Goal: Check status: Check status

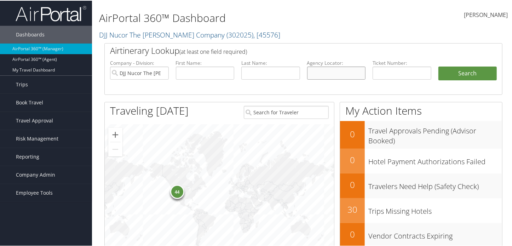
click at [323, 67] on input "text" at bounding box center [336, 72] width 59 height 13
paste input "FABUYQ"
type input "FABUYQ"
click at [162, 71] on input "DJJ Nucor The [PERSON_NAME] Company" at bounding box center [139, 72] width 59 height 13
click at [468, 68] on button "Search" at bounding box center [467, 73] width 59 height 14
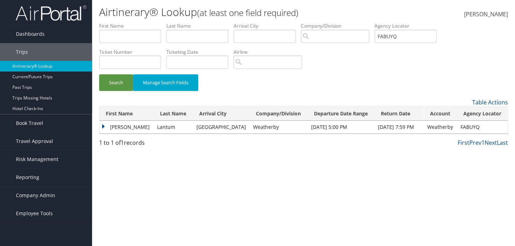
click at [104, 123] on td "Marjorie" at bounding box center [126, 127] width 54 height 13
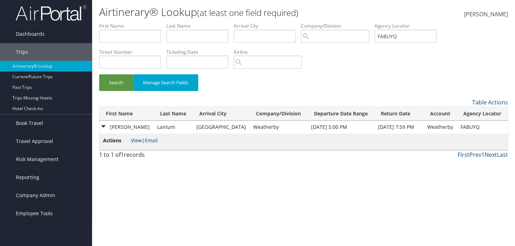
click at [139, 138] on link "View" at bounding box center [136, 140] width 11 height 7
click at [45, 36] on link "Dashboards" at bounding box center [46, 34] width 92 height 18
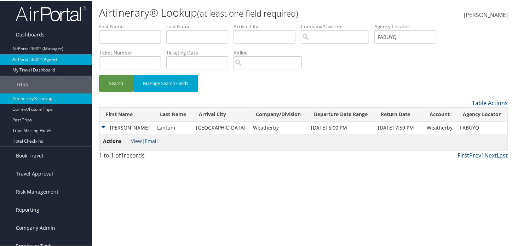
click at [49, 53] on link "AirPortal 360™ (Agent)" at bounding box center [46, 58] width 92 height 11
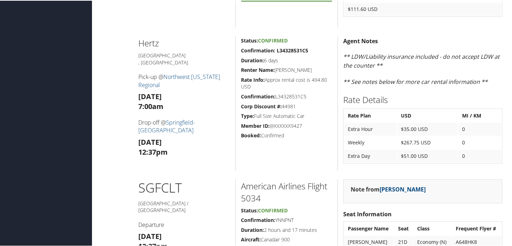
scroll to position [1006, 0]
